Goal: Find contact information: Find contact information

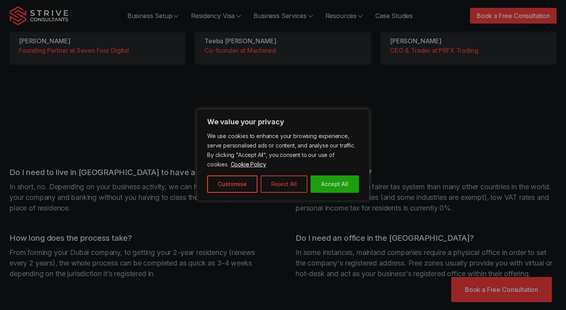
scroll to position [3072, 0]
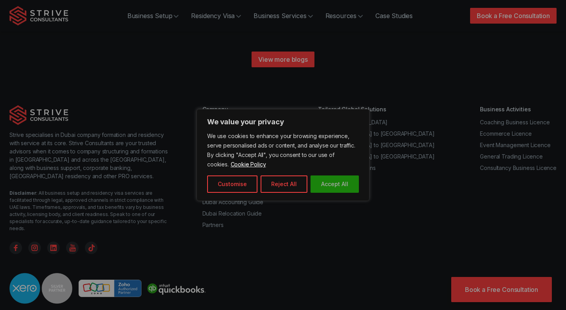
click at [332, 177] on button "Accept All" at bounding box center [335, 183] width 48 height 17
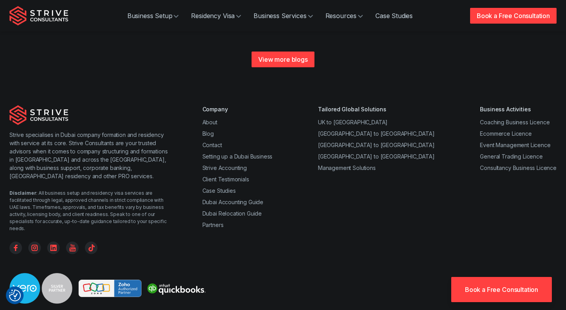
click at [289, 182] on div "Company About Blog Contact Setting up a Dubai Business Strive Accounting Client…" at bounding box center [380, 179] width 354 height 149
click at [487, 20] on link "Book a Free Consultation" at bounding box center [513, 16] width 87 height 16
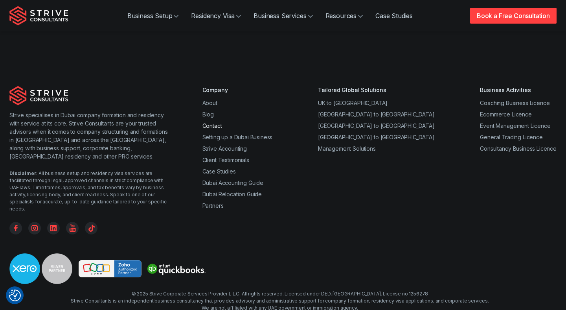
click at [217, 122] on link "Contact" at bounding box center [213, 125] width 20 height 7
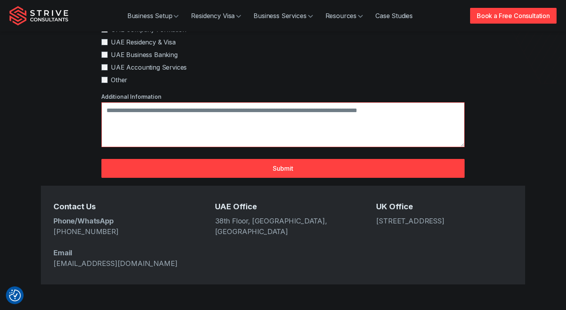
scroll to position [223, 0]
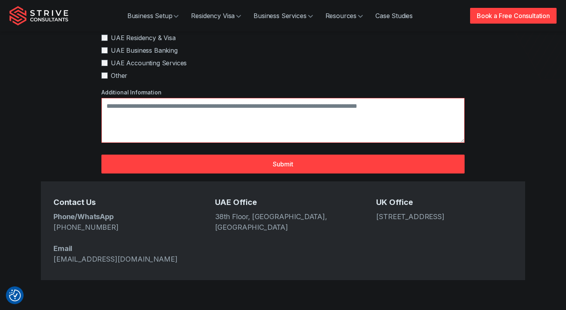
drag, startPoint x: 129, startPoint y: 204, endPoint x: 53, endPoint y: 200, distance: 75.2
click at [53, 211] on p "Phone/WhatsApp +971 4 439 6282 Email info@strive.ae" at bounding box center [121, 237] width 136 height 53
copy link "[PHONE_NUMBER]"
drag, startPoint x: 113, startPoint y: 234, endPoint x: 53, endPoint y: 236, distance: 59.4
click at [53, 236] on p "Phone/WhatsApp +971 4 439 6282 Email info@strive.ae" at bounding box center [121, 237] width 136 height 53
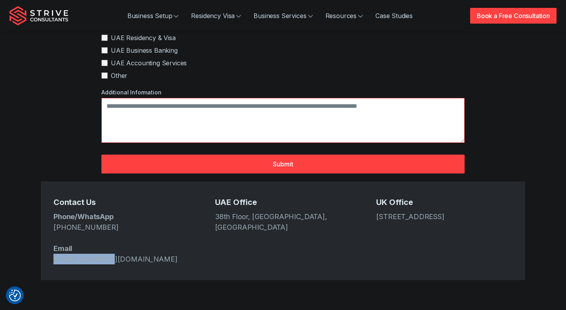
copy link "[EMAIL_ADDRESS][DOMAIN_NAME]"
click at [222, 211] on address "38th Floor, [GEOGRAPHIC_DATA], [GEOGRAPHIC_DATA]" at bounding box center [283, 221] width 136 height 21
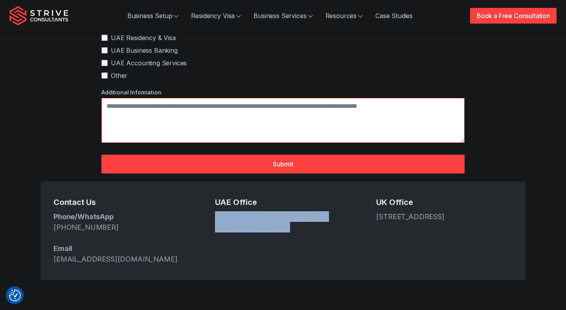
drag, startPoint x: 222, startPoint y: 190, endPoint x: 260, endPoint y: 197, distance: 39.1
click at [260, 211] on address "38th Floor, [GEOGRAPHIC_DATA], [GEOGRAPHIC_DATA]" at bounding box center [283, 221] width 136 height 21
copy address "38th Floor, [GEOGRAPHIC_DATA], [GEOGRAPHIC_DATA]"
